Goal: Navigation & Orientation: Go to known website

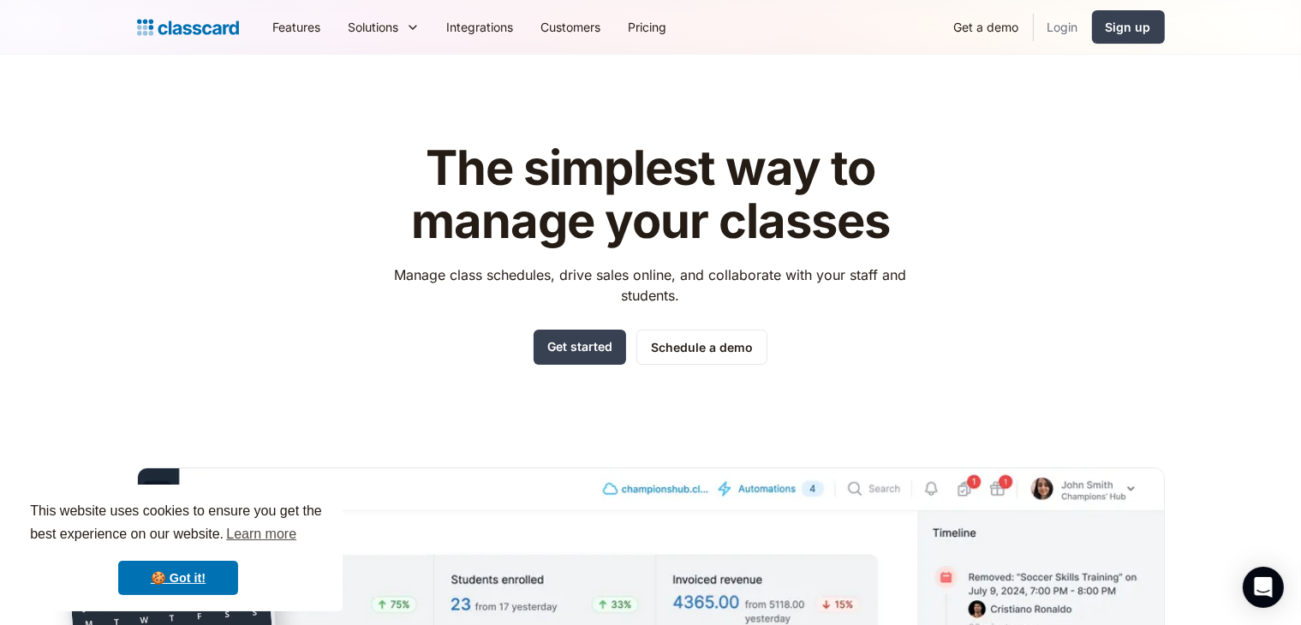
click at [1052, 38] on link "Login" at bounding box center [1063, 27] width 58 height 39
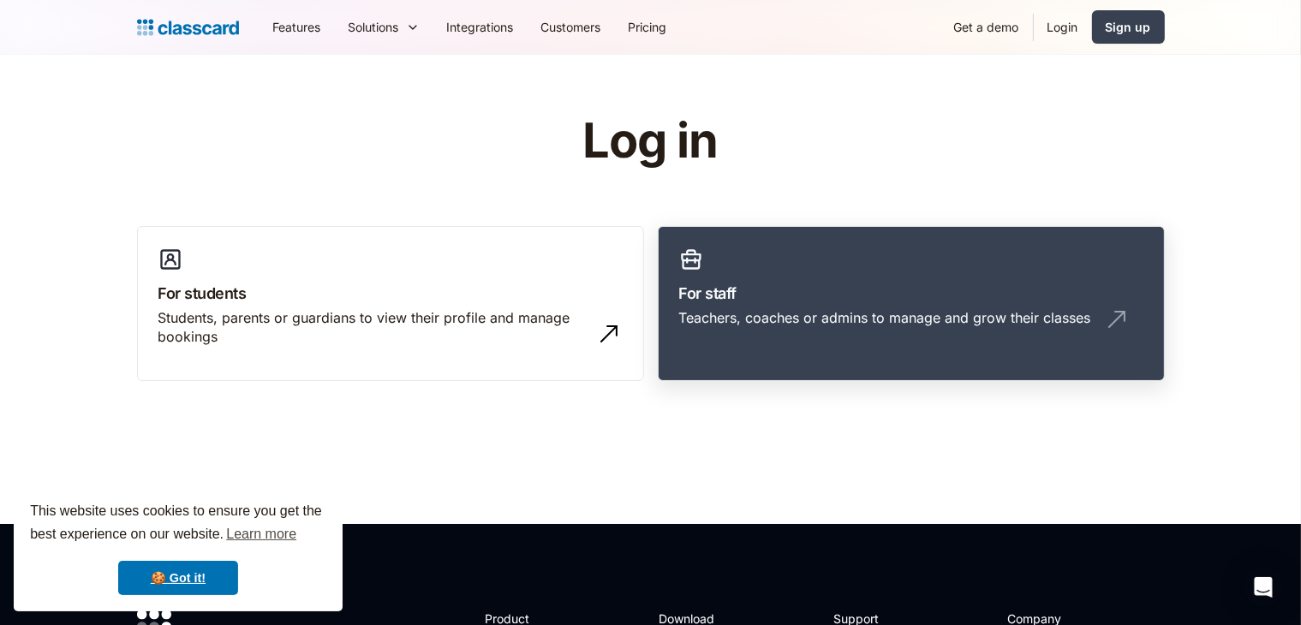
click at [1041, 347] on link "For staff Teachers, coaches or admins to manage and grow their classes" at bounding box center [911, 304] width 507 height 156
